Goal: Information Seeking & Learning: Learn about a topic

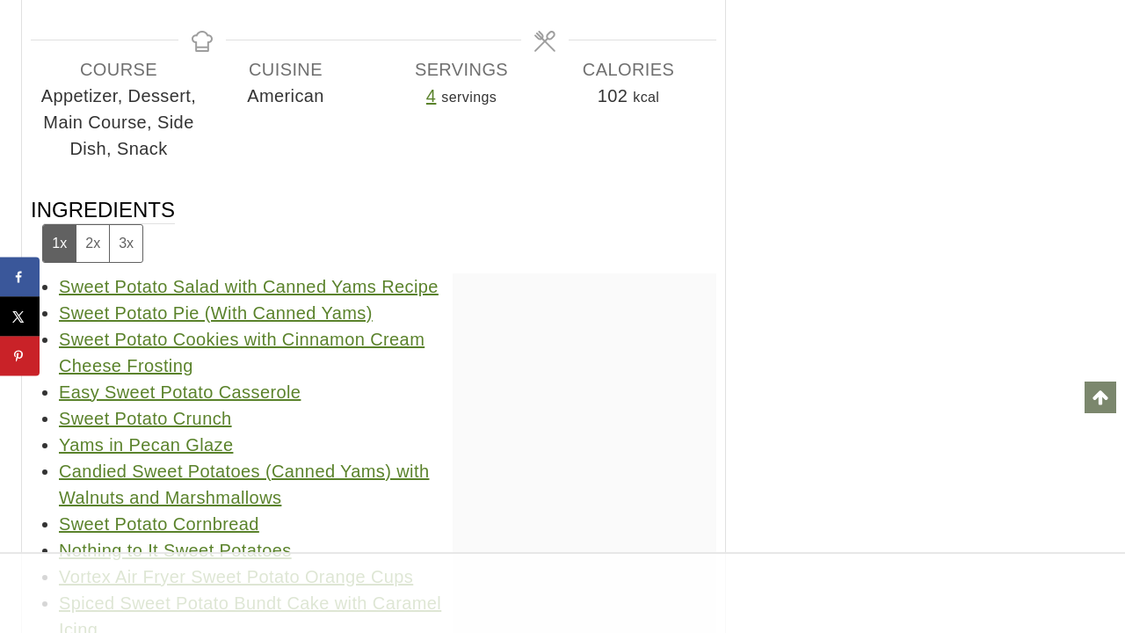
scroll to position [33891, 0]
